Goal: Check status: Check status

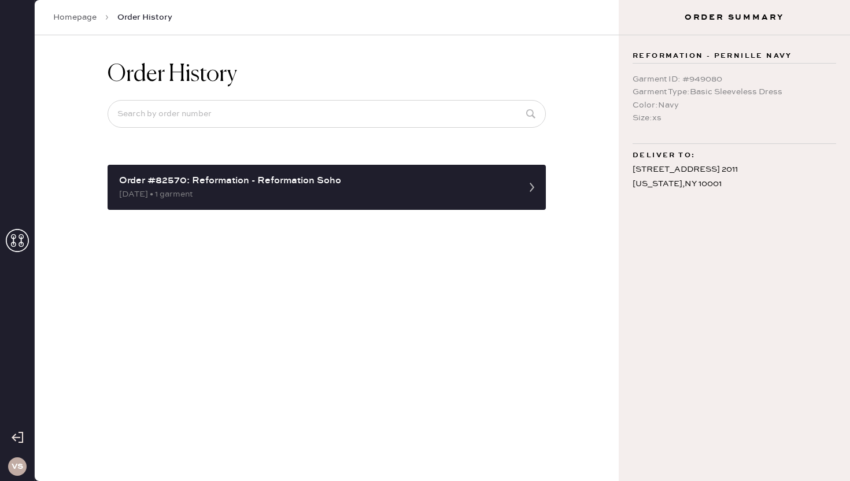
click at [85, 13] on link "Homepage" at bounding box center [74, 18] width 43 height 12
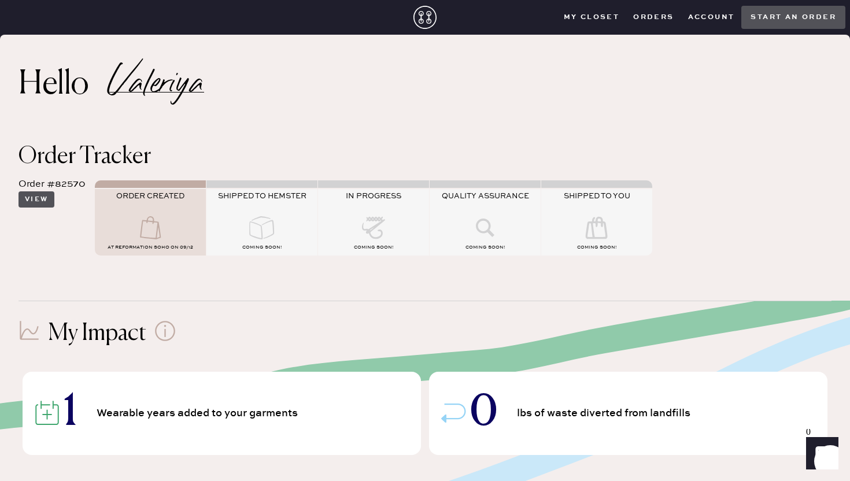
click at [28, 198] on button "View" at bounding box center [37, 199] width 36 height 16
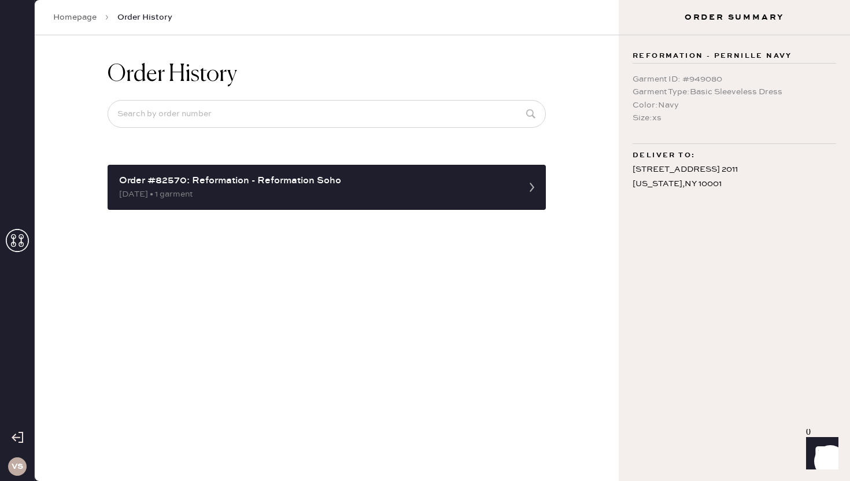
click at [5, 241] on div "VS" at bounding box center [17, 240] width 35 height 481
click at [14, 242] on icon at bounding box center [17, 240] width 23 height 23
